Goal: Transaction & Acquisition: Purchase product/service

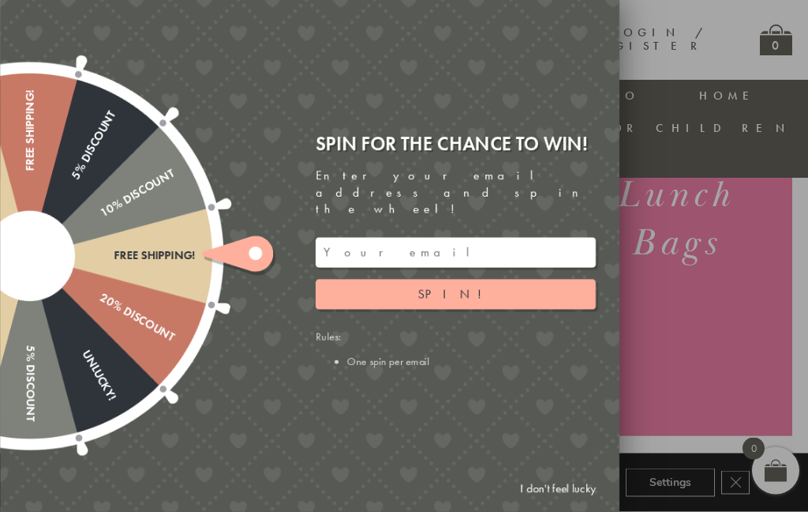
scroll to position [256, 0]
click at [388, 265] on input "email" at bounding box center [456, 253] width 280 height 30
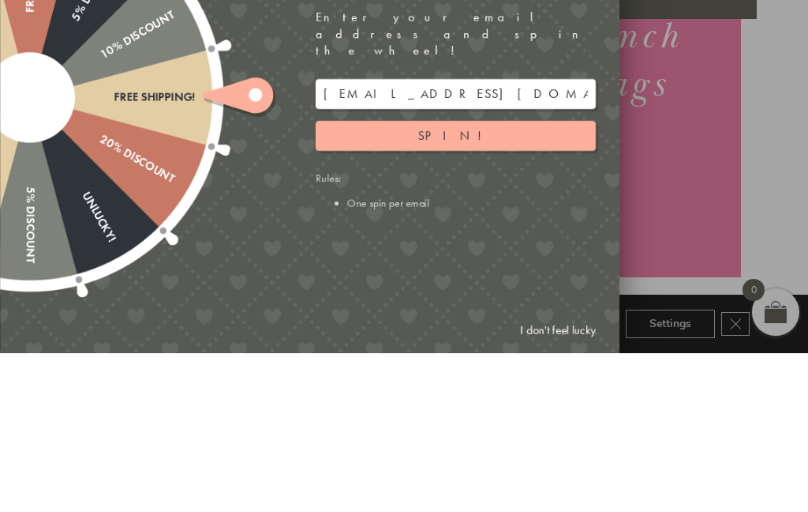
click at [500, 279] on button "Spin!" at bounding box center [456, 294] width 280 height 30
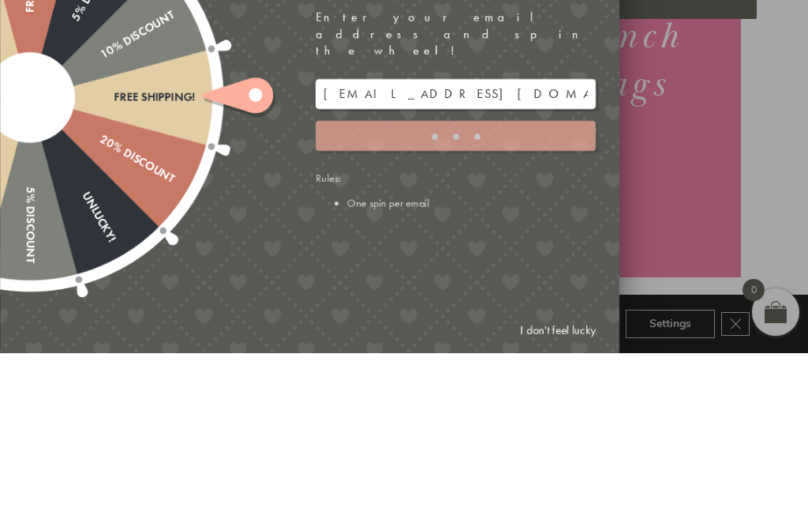
scroll to position [414, 52]
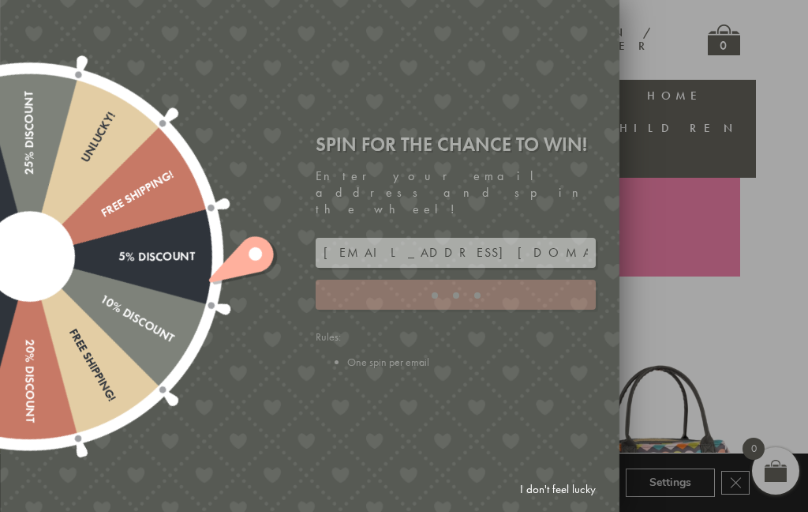
type input "GHM9BH6T"
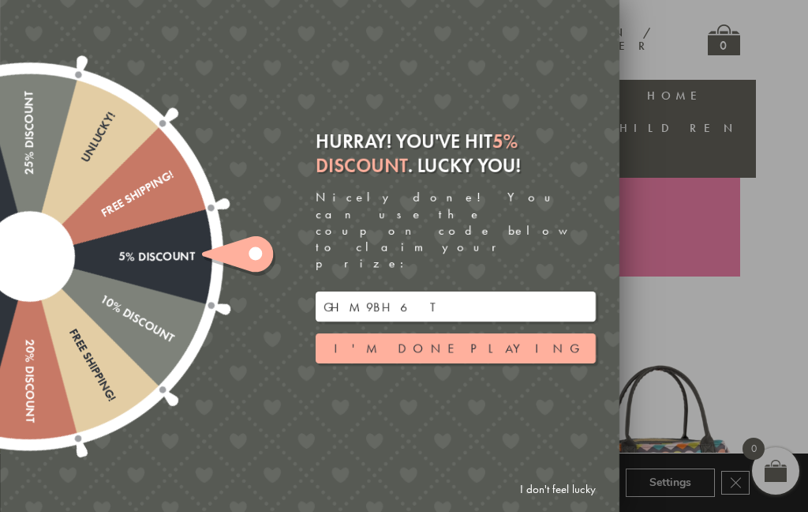
click at [517, 356] on button "I'm done playing" at bounding box center [456, 348] width 280 height 30
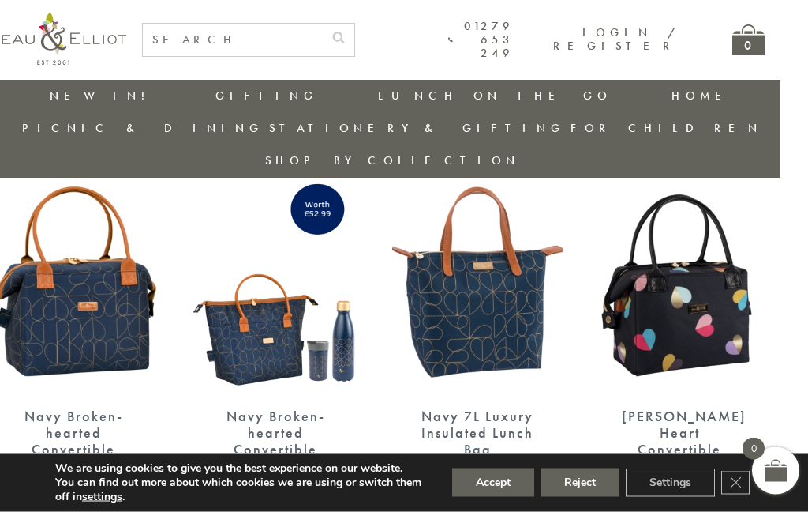
scroll to position [1807, 28]
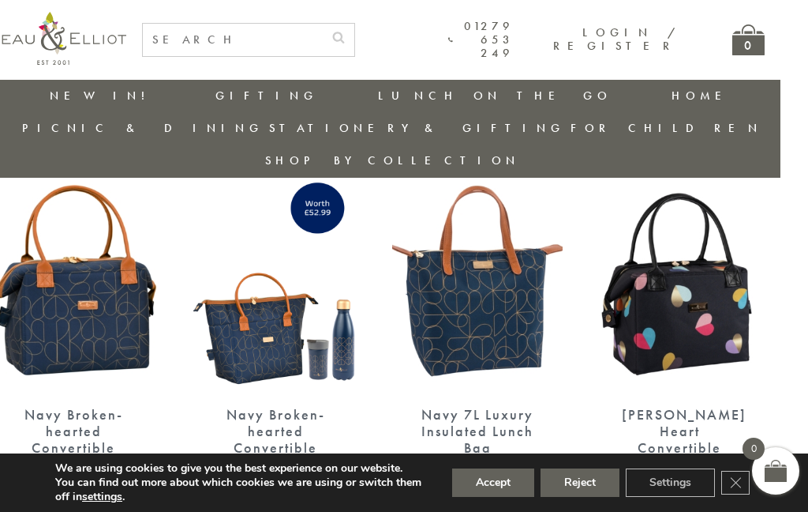
click at [95, 277] on img at bounding box center [73, 281] width 171 height 220
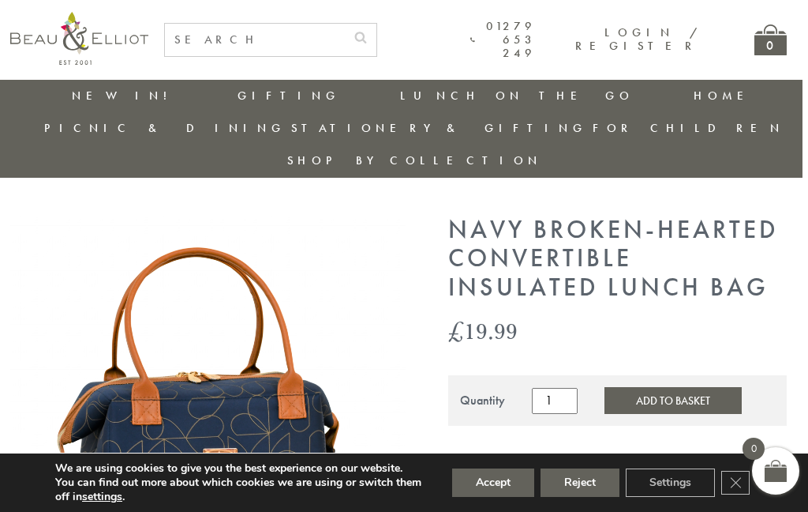
scroll to position [0, 6]
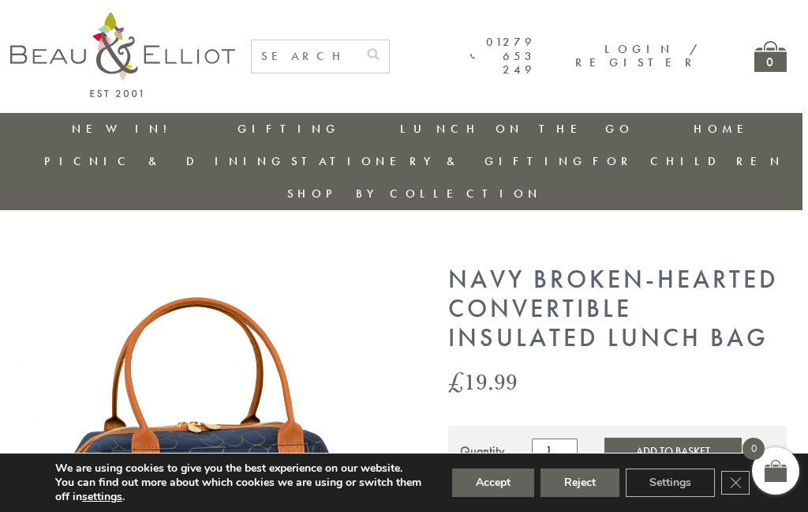
click at [416, 167] on link "Insulated Lunch Bags" at bounding box center [487, 175] width 142 height 28
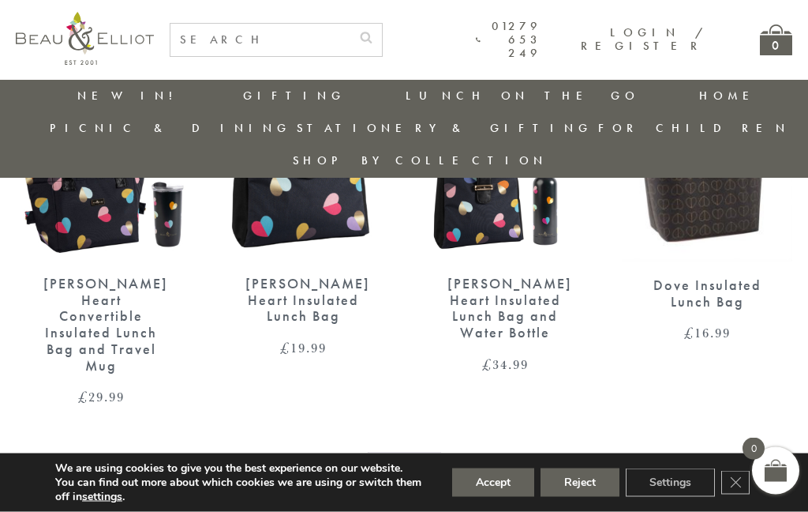
scroll to position [2385, 0]
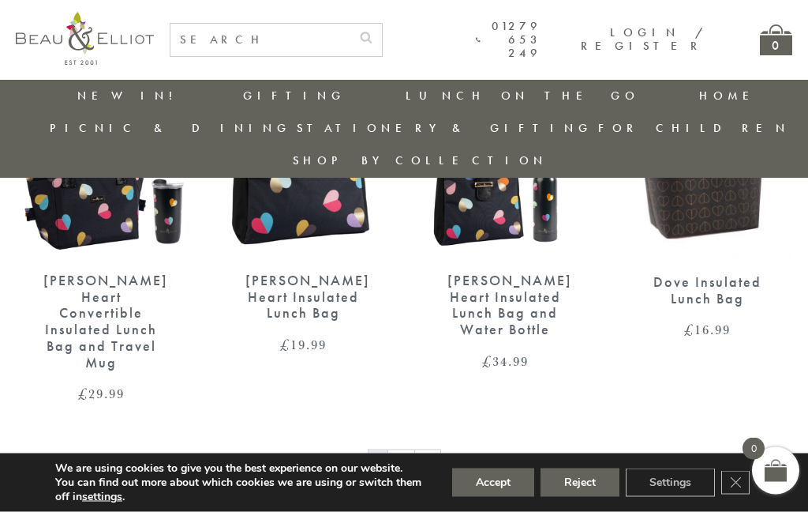
click at [422, 450] on link "→" at bounding box center [427, 462] width 25 height 25
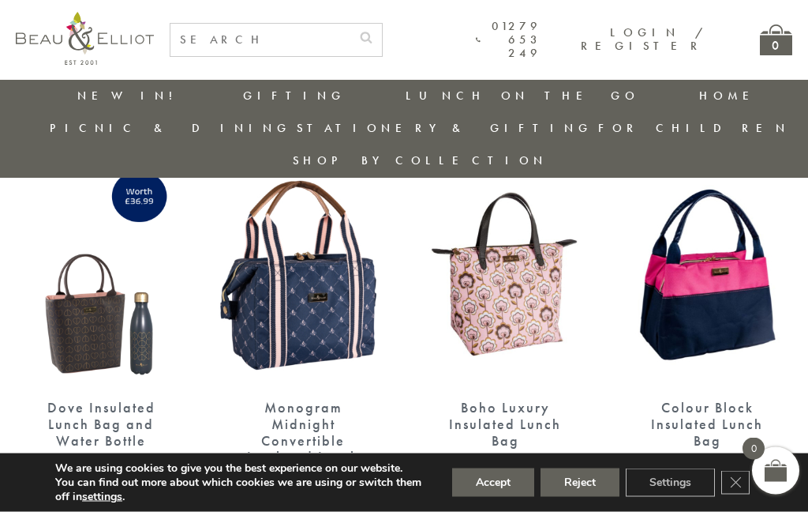
scroll to position [599, 0]
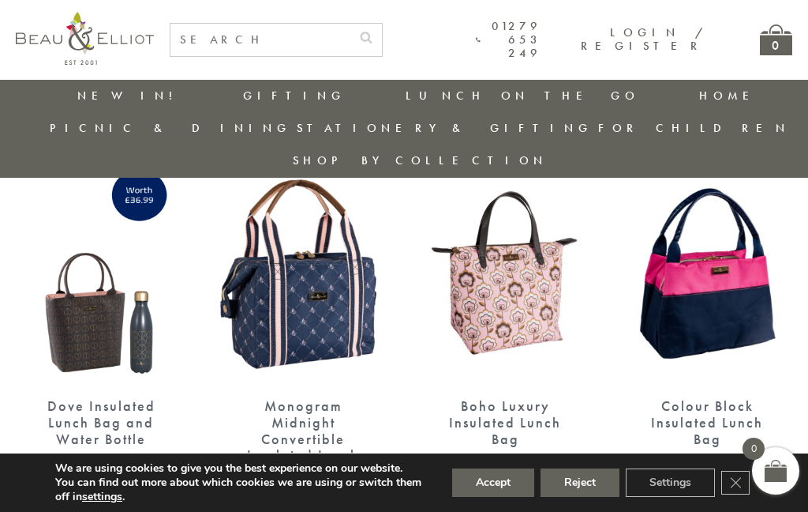
click at [696, 328] on img at bounding box center [707, 273] width 171 height 220
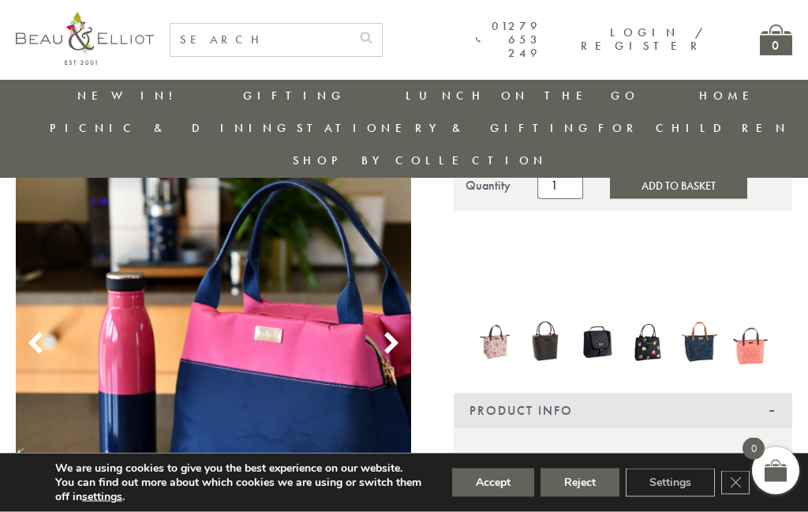
scroll to position [220, 0]
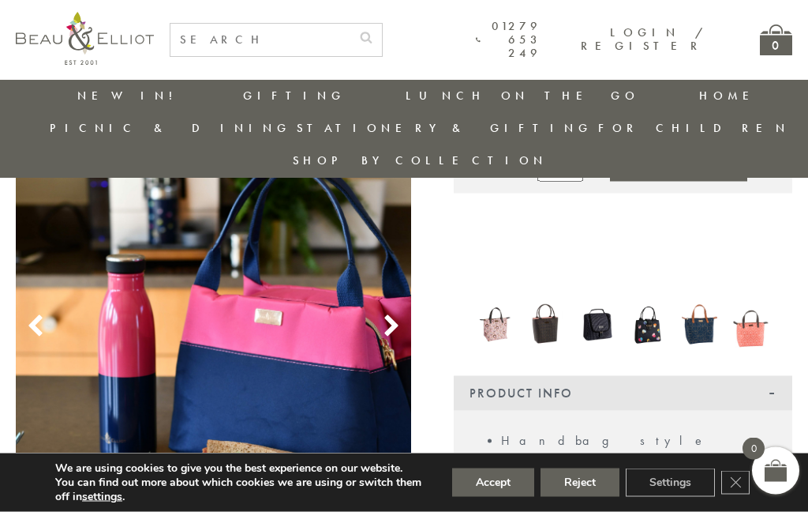
click at [392, 316] on use at bounding box center [390, 326] width 13 height 21
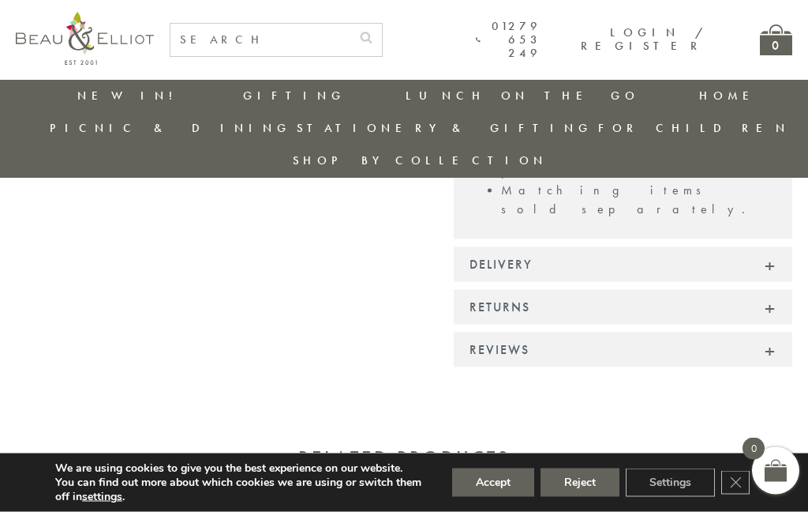
scroll to position [1021, 0]
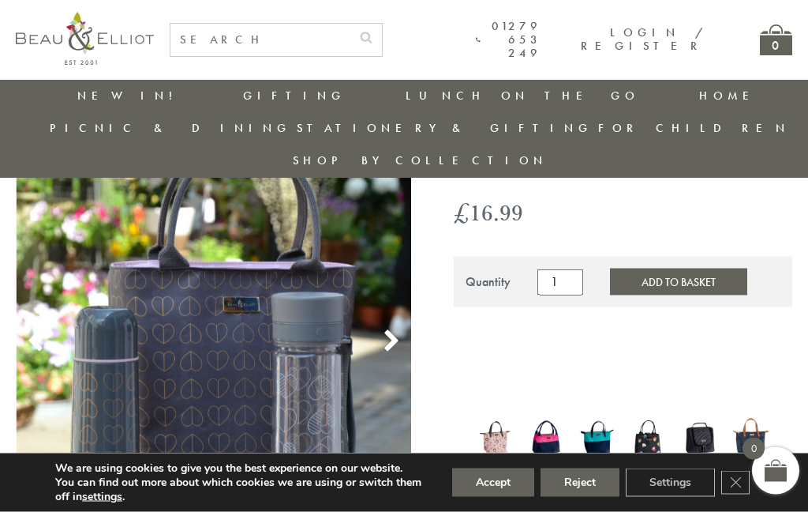
scroll to position [97, 0]
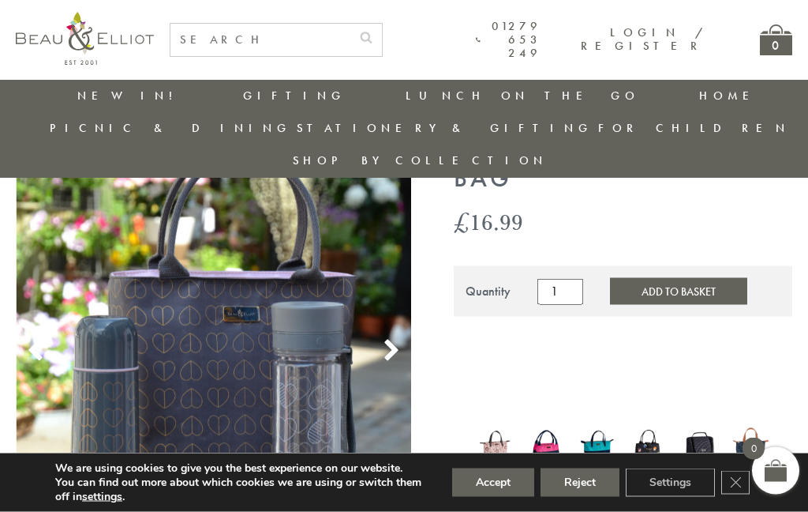
click at [392, 339] on use at bounding box center [390, 349] width 13 height 21
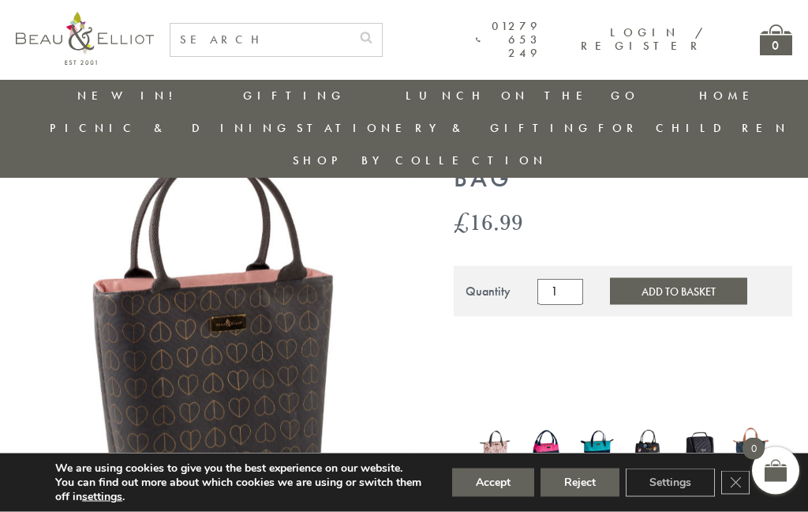
scroll to position [98, 0]
